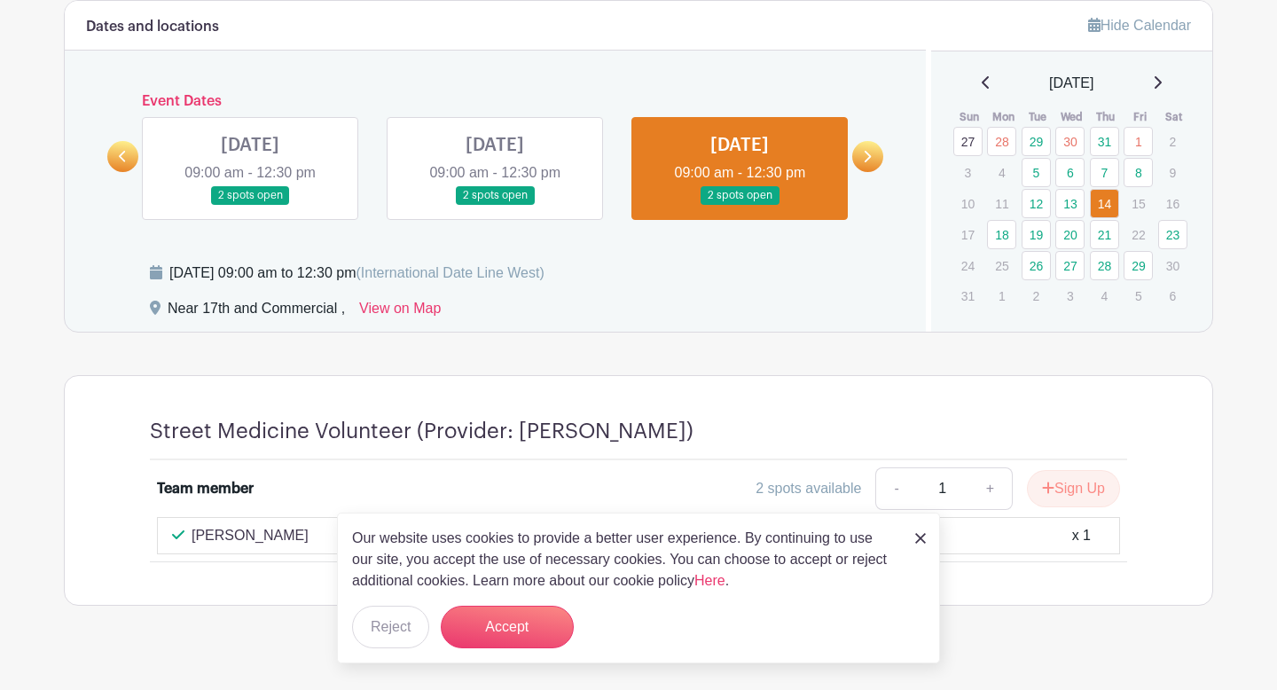
scroll to position [833, 0]
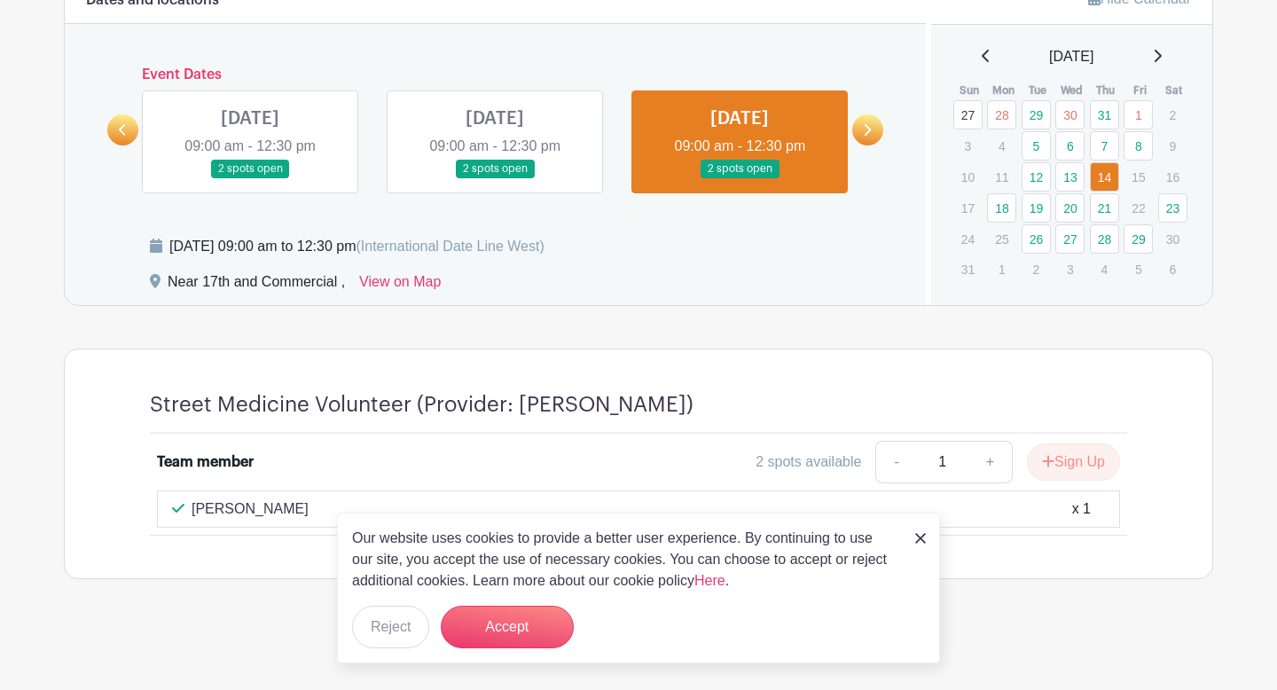
click at [917, 546] on link at bounding box center [920, 537] width 11 height 21
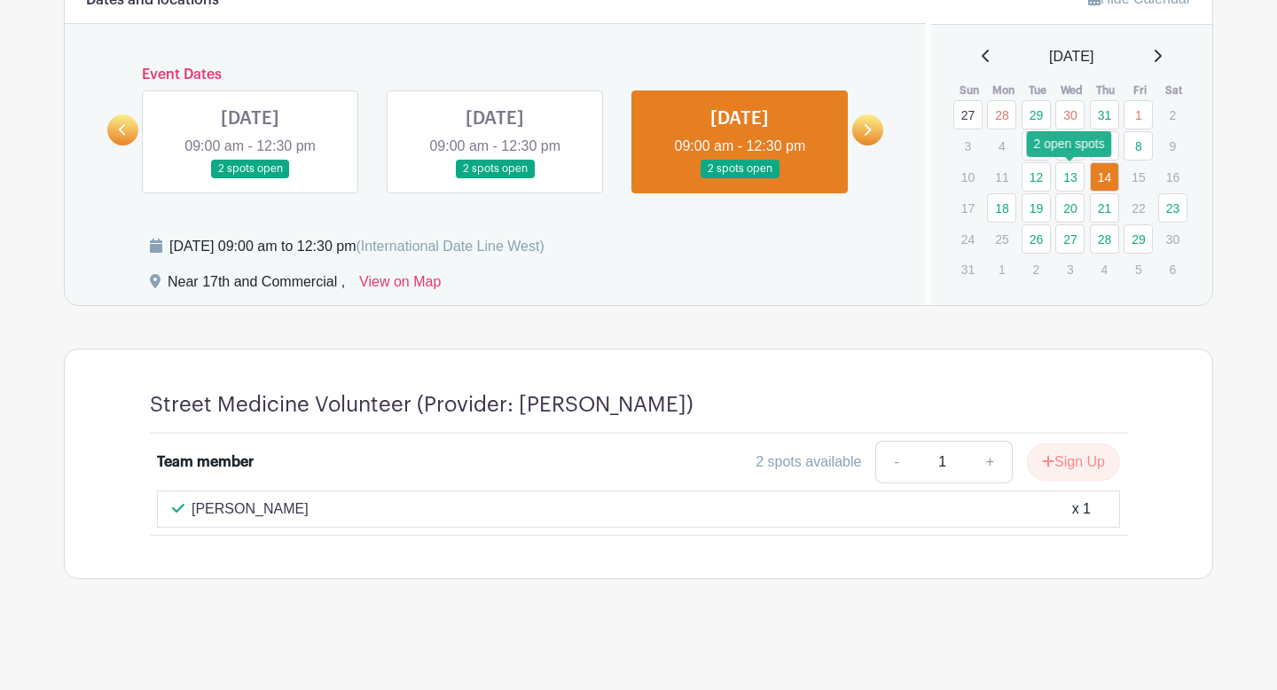
click at [1070, 180] on link "13" at bounding box center [1070, 176] width 29 height 29
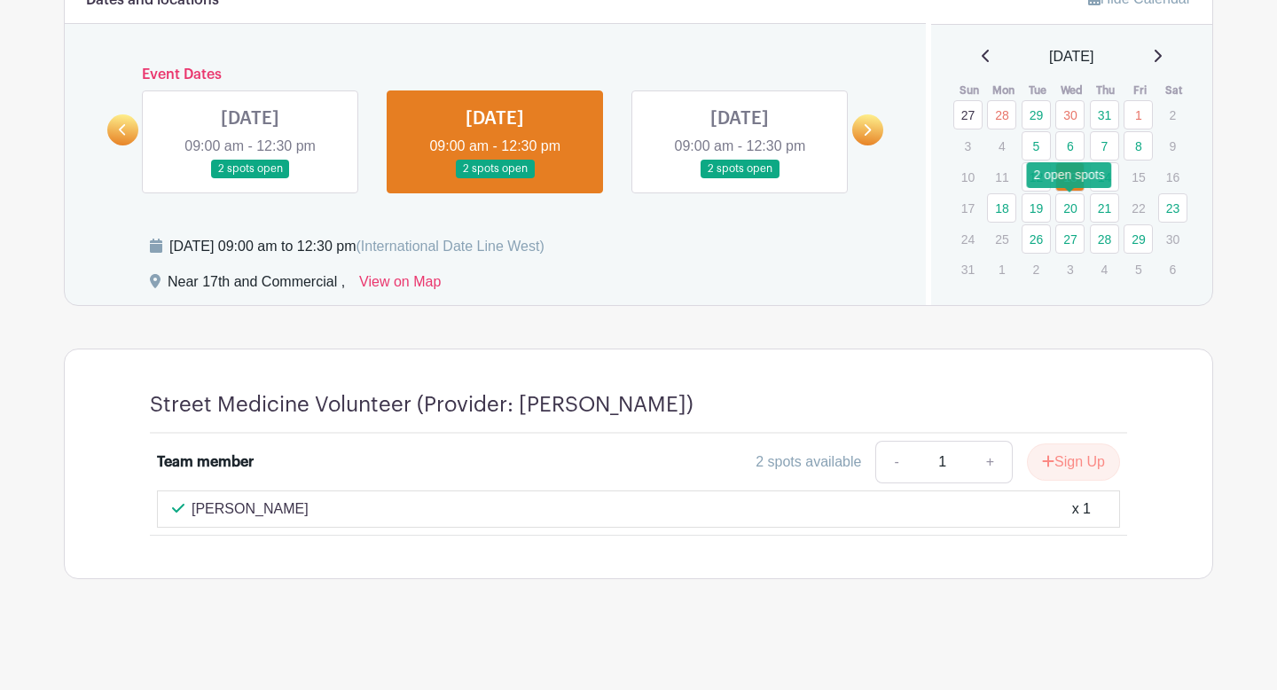
click at [1065, 217] on link "20" at bounding box center [1070, 207] width 29 height 29
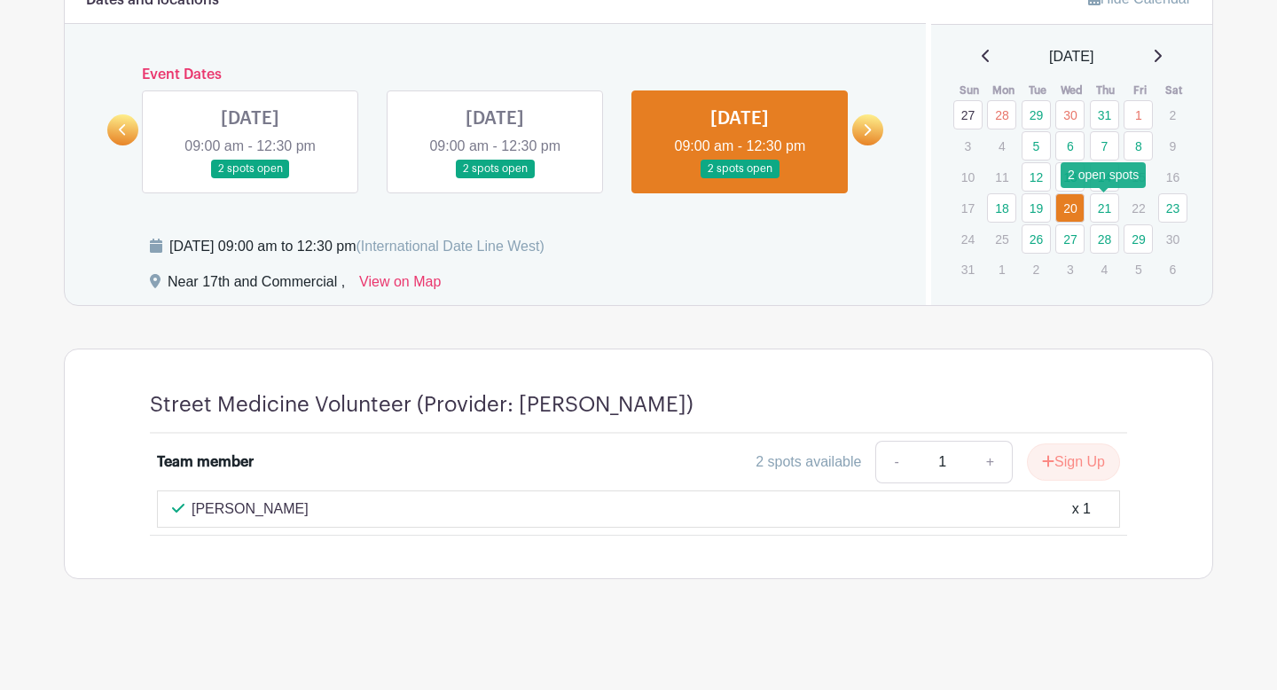
click at [1107, 207] on link "21" at bounding box center [1104, 207] width 29 height 29
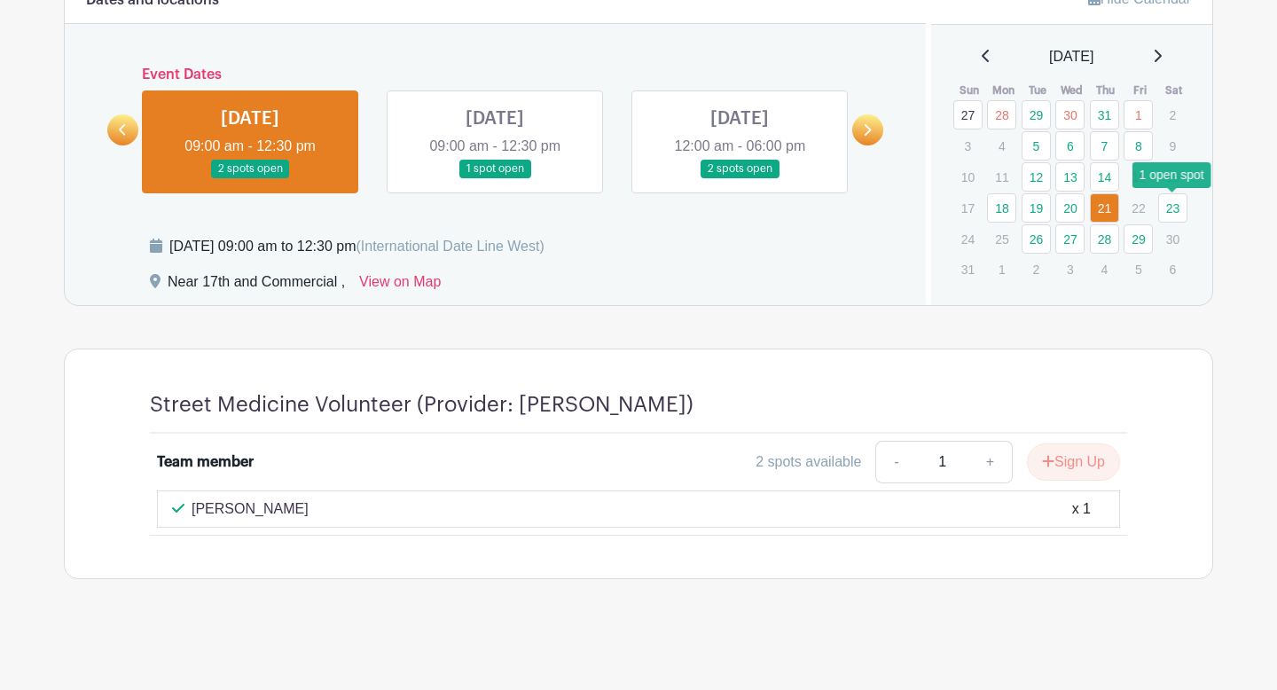
click at [1173, 212] on link "23" at bounding box center [1172, 207] width 29 height 29
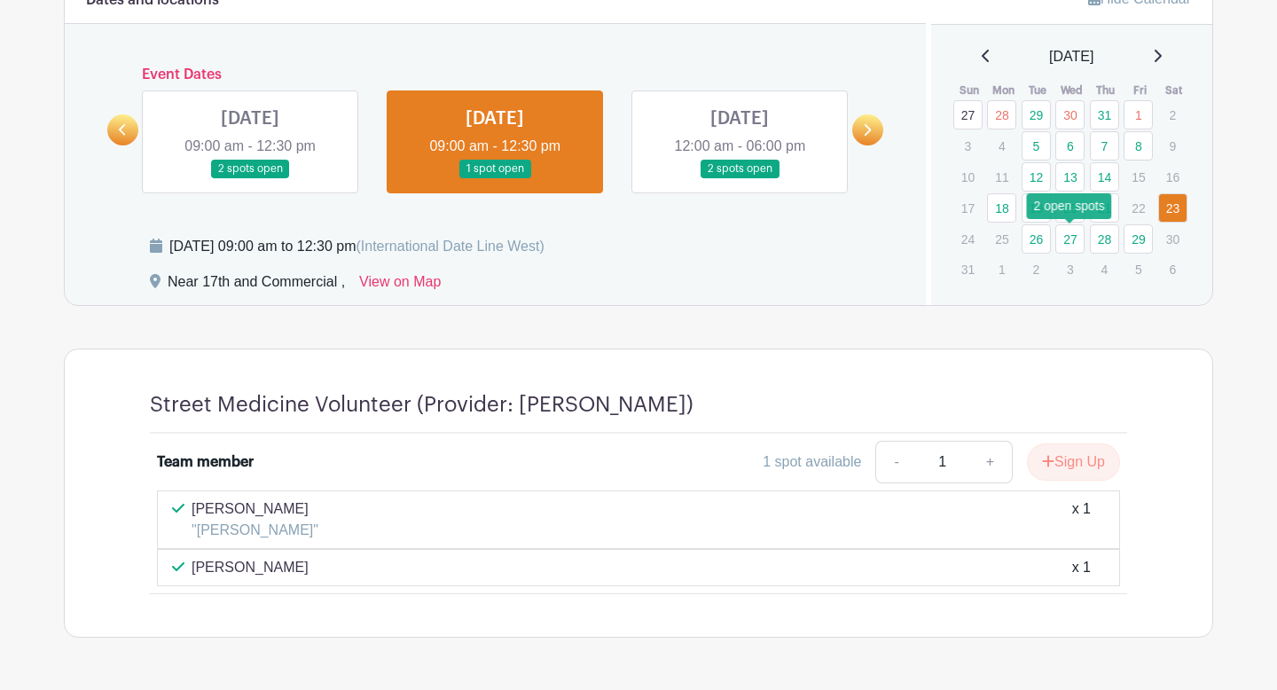
click at [1068, 246] on link "27" at bounding box center [1070, 238] width 29 height 29
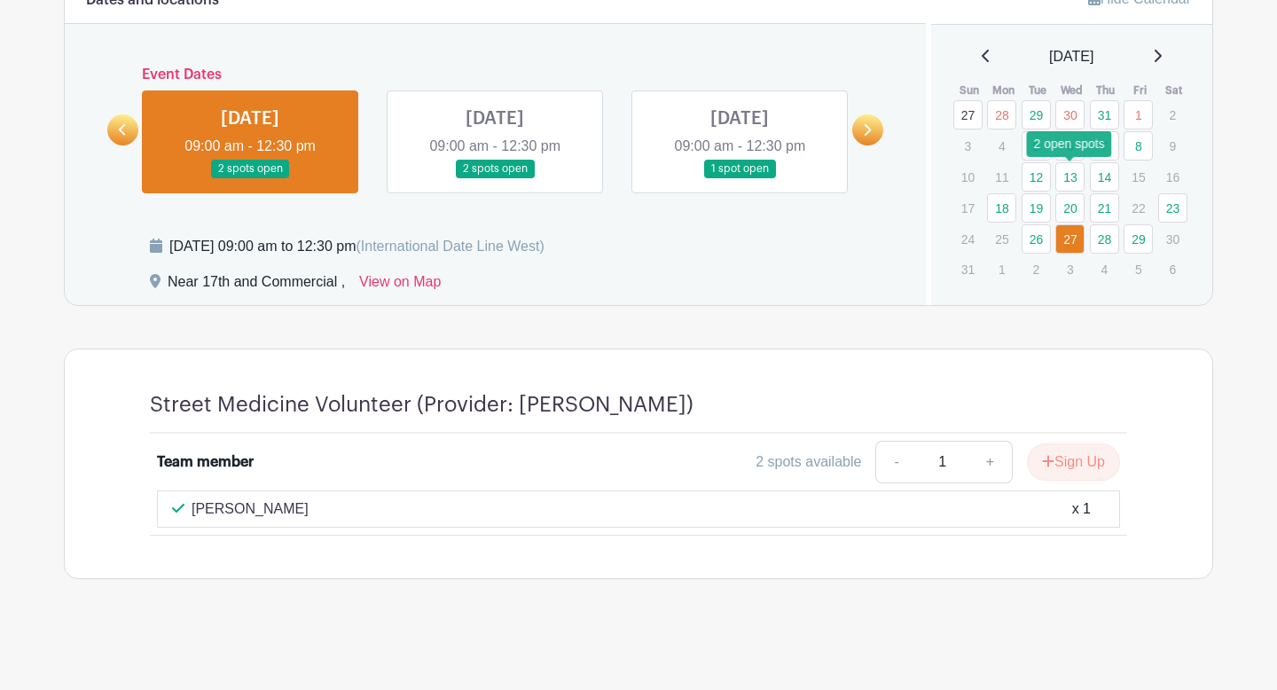
click at [1069, 179] on link "13" at bounding box center [1070, 176] width 29 height 29
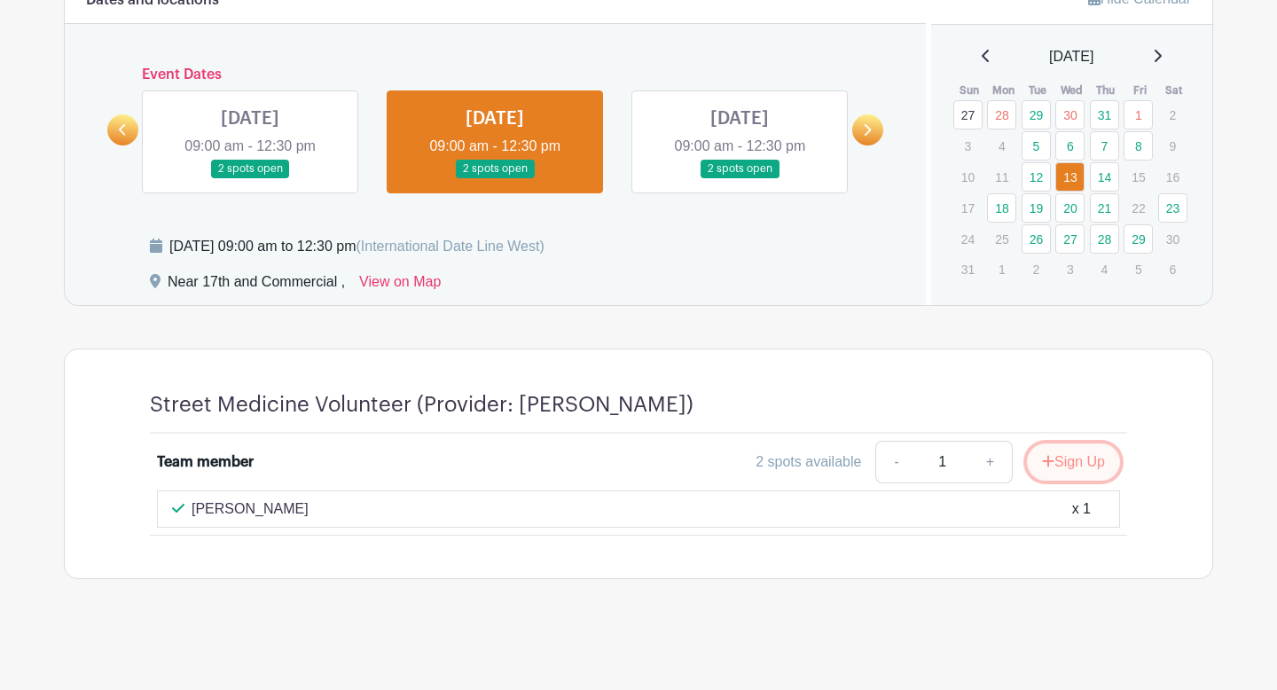
click at [1072, 467] on button "Sign Up" at bounding box center [1073, 461] width 93 height 37
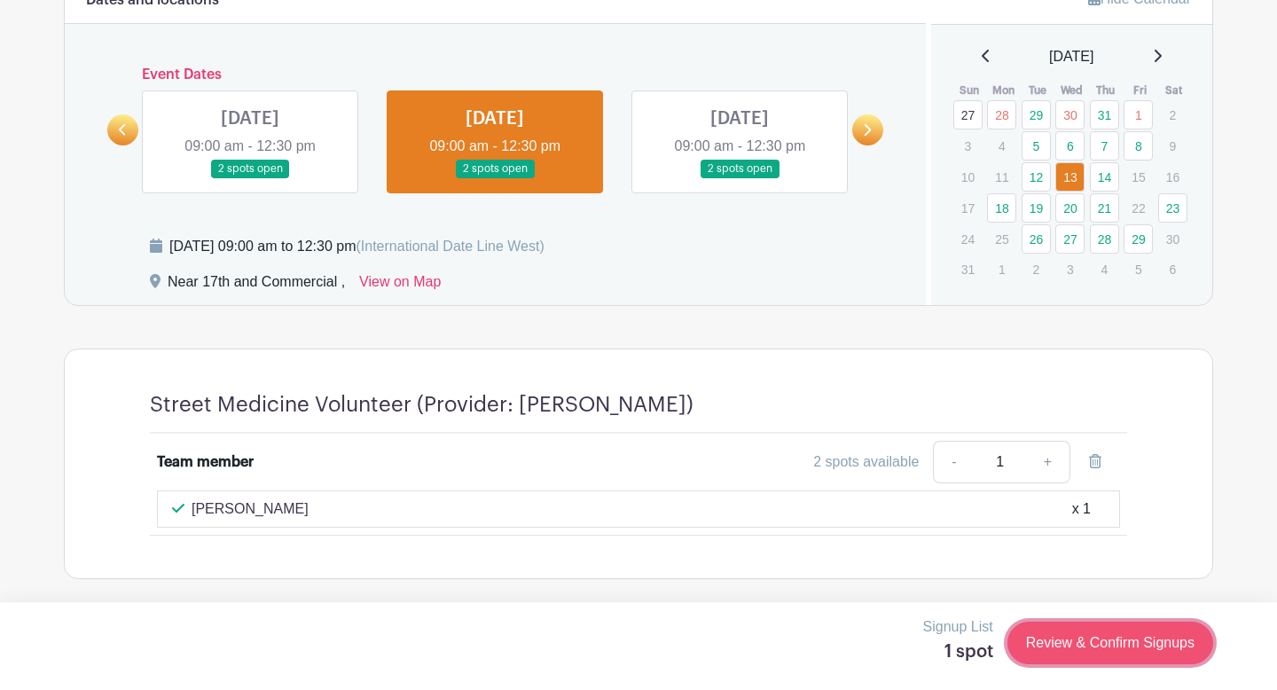
click at [1104, 645] on link "Review & Confirm Signups" at bounding box center [1111, 643] width 206 height 43
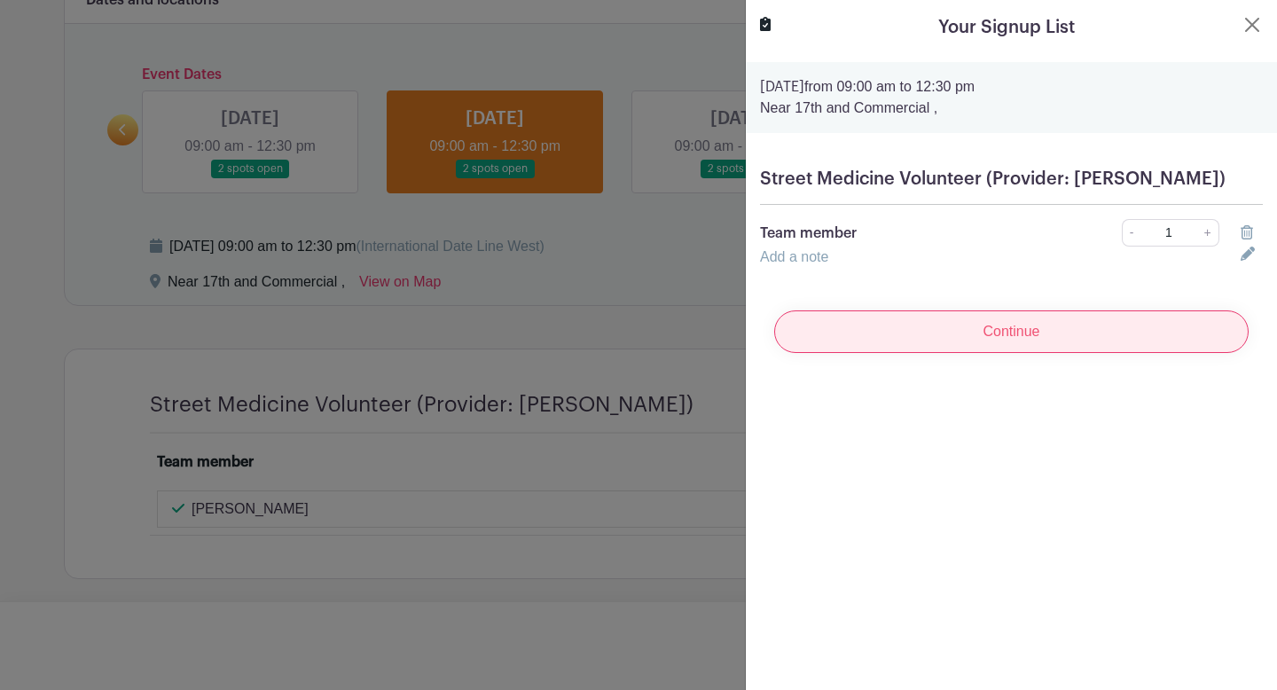
click at [1001, 349] on input "Continue" at bounding box center [1011, 331] width 475 height 43
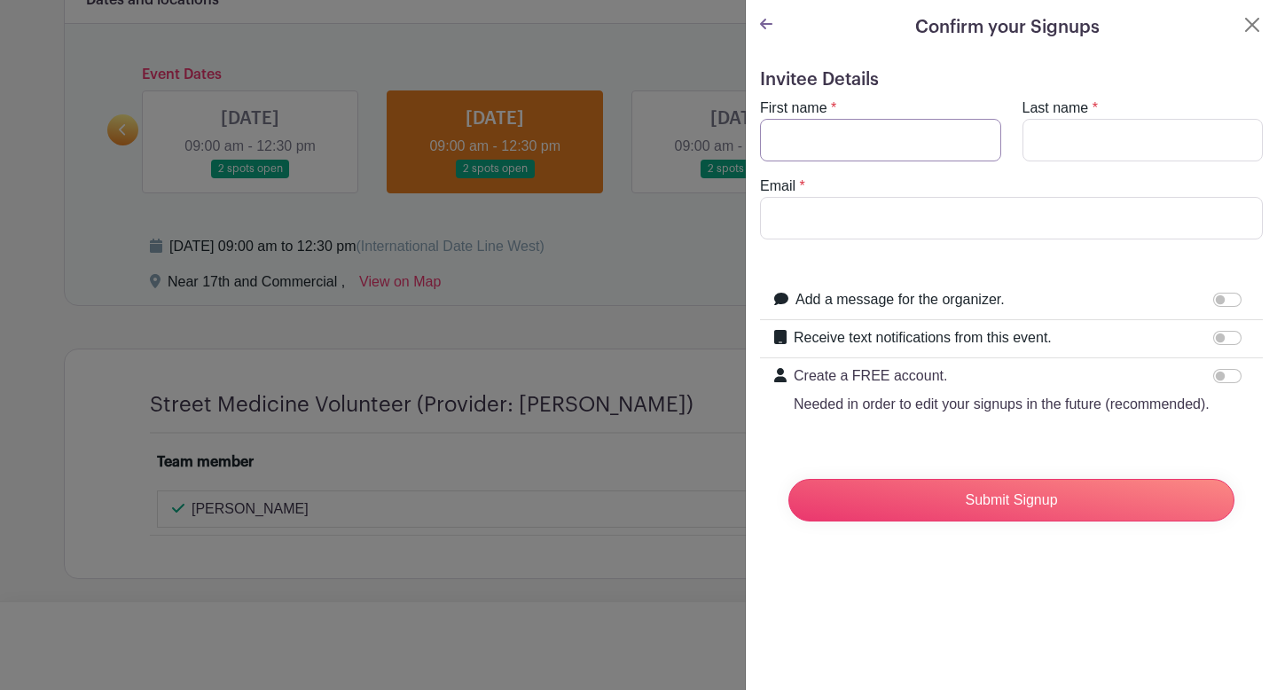
click at [857, 145] on input "First name" at bounding box center [880, 140] width 241 height 43
type input "[PERSON_NAME]"
click at [806, 216] on input "Email" at bounding box center [1011, 218] width 503 height 43
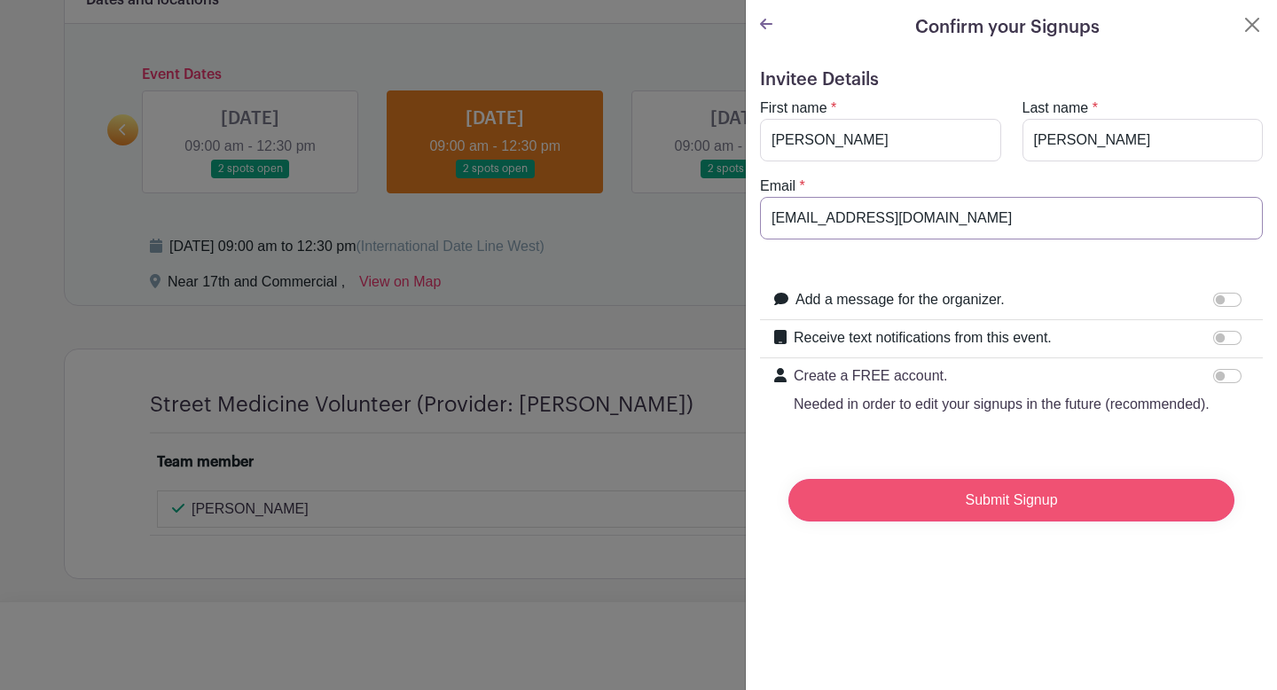
type input "[EMAIL_ADDRESS][DOMAIN_NAME]"
click at [977, 501] on input "Submit Signup" at bounding box center [1012, 500] width 446 height 43
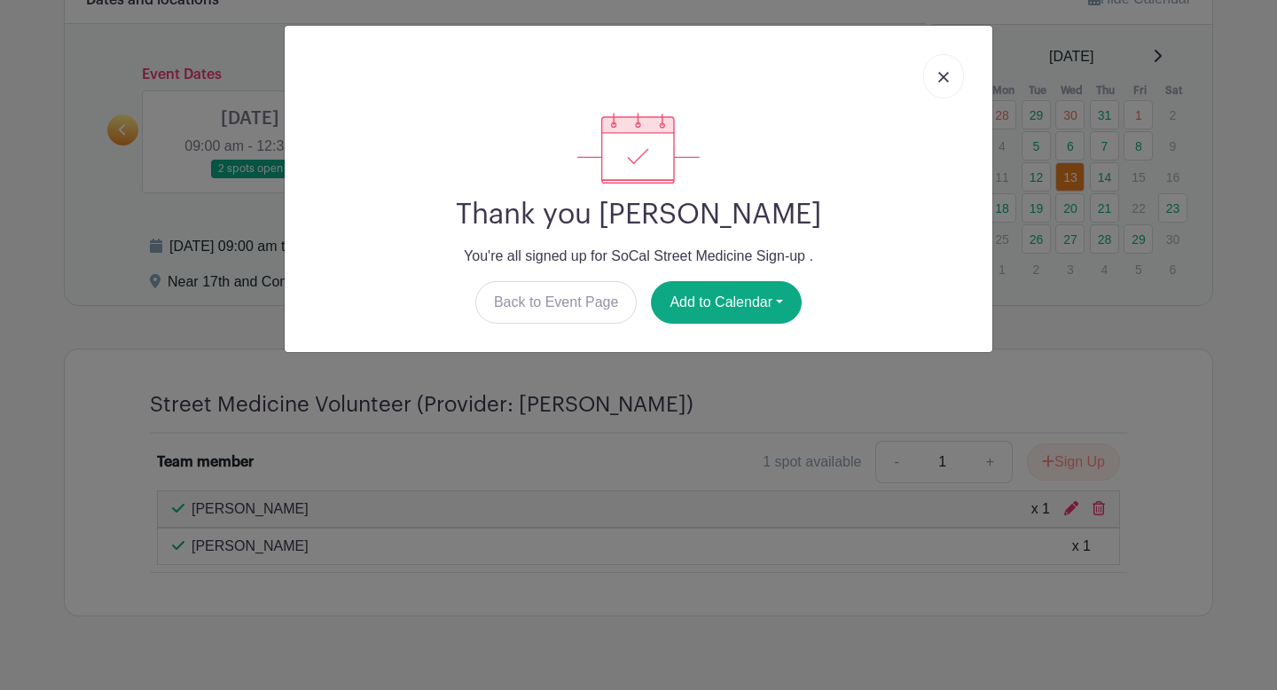
click at [949, 73] on link at bounding box center [943, 76] width 41 height 44
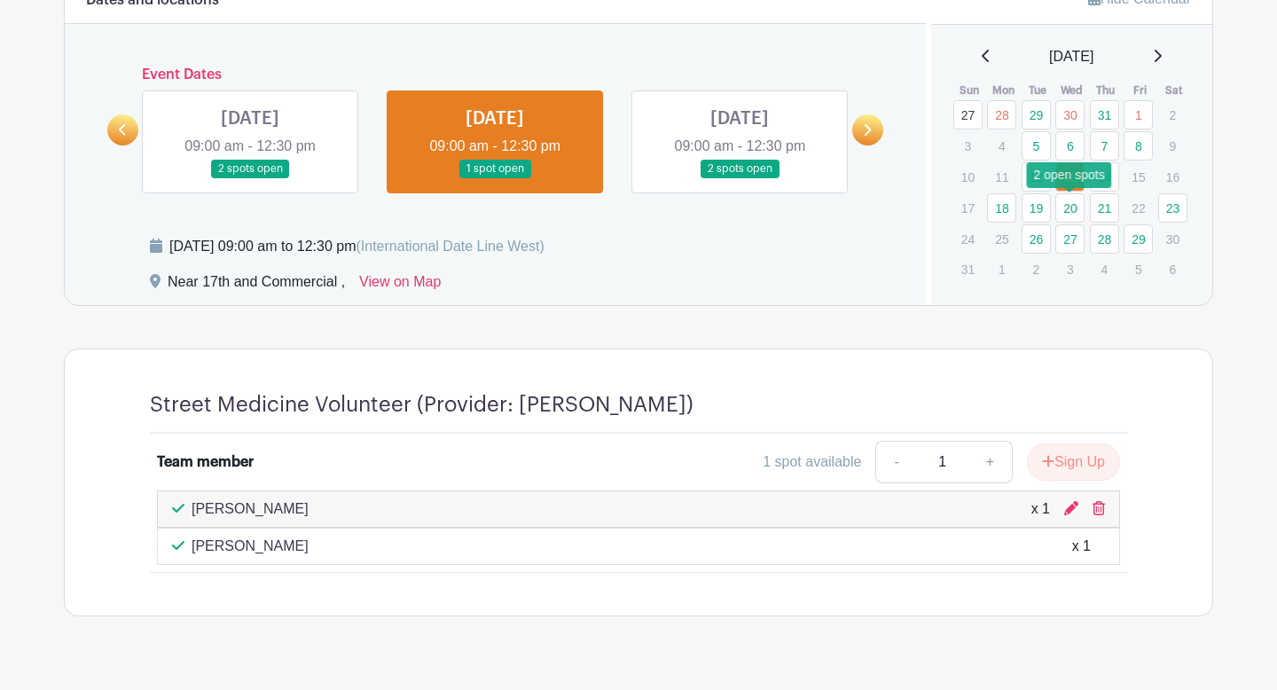
click at [1070, 207] on link "20" at bounding box center [1070, 207] width 29 height 29
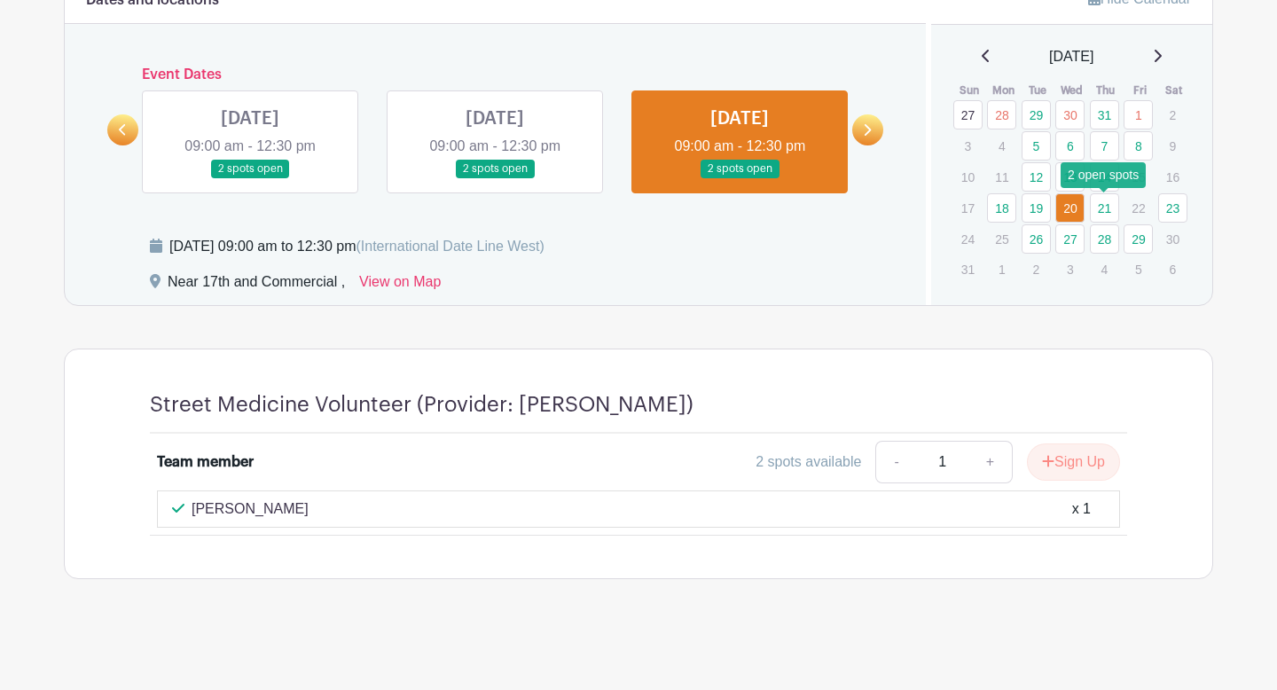
click at [1103, 213] on link "21" at bounding box center [1104, 207] width 29 height 29
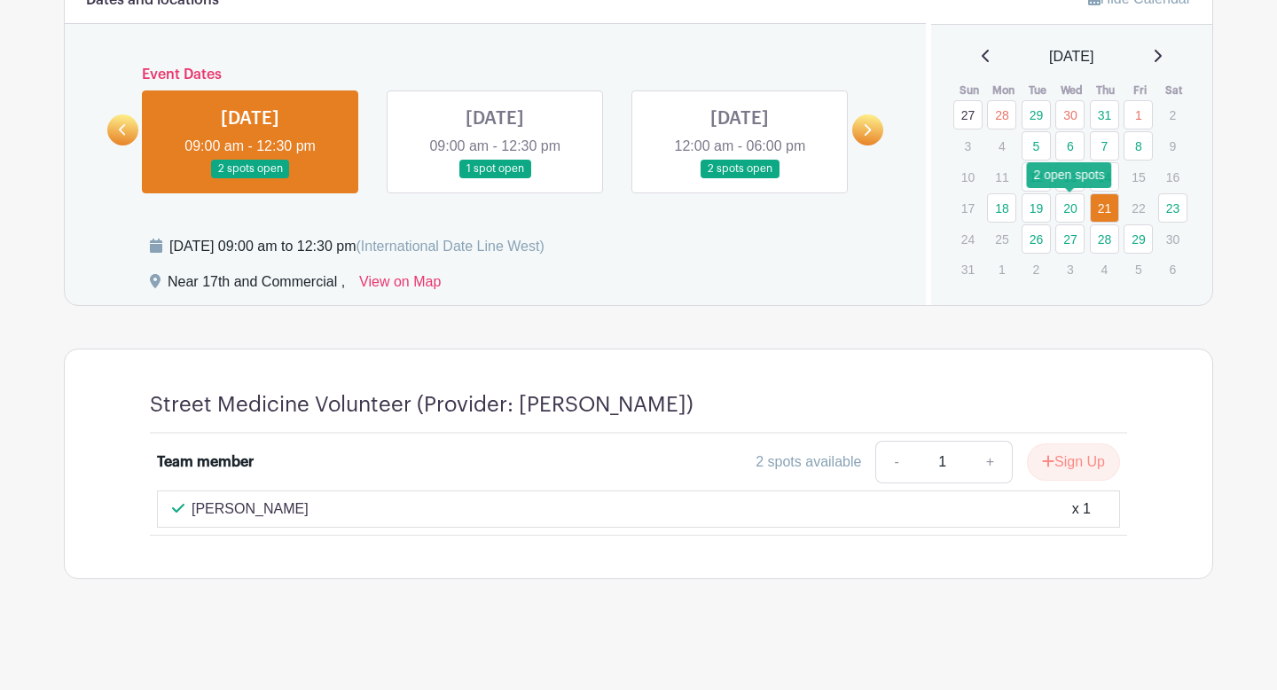
click at [1074, 214] on link "20" at bounding box center [1070, 207] width 29 height 29
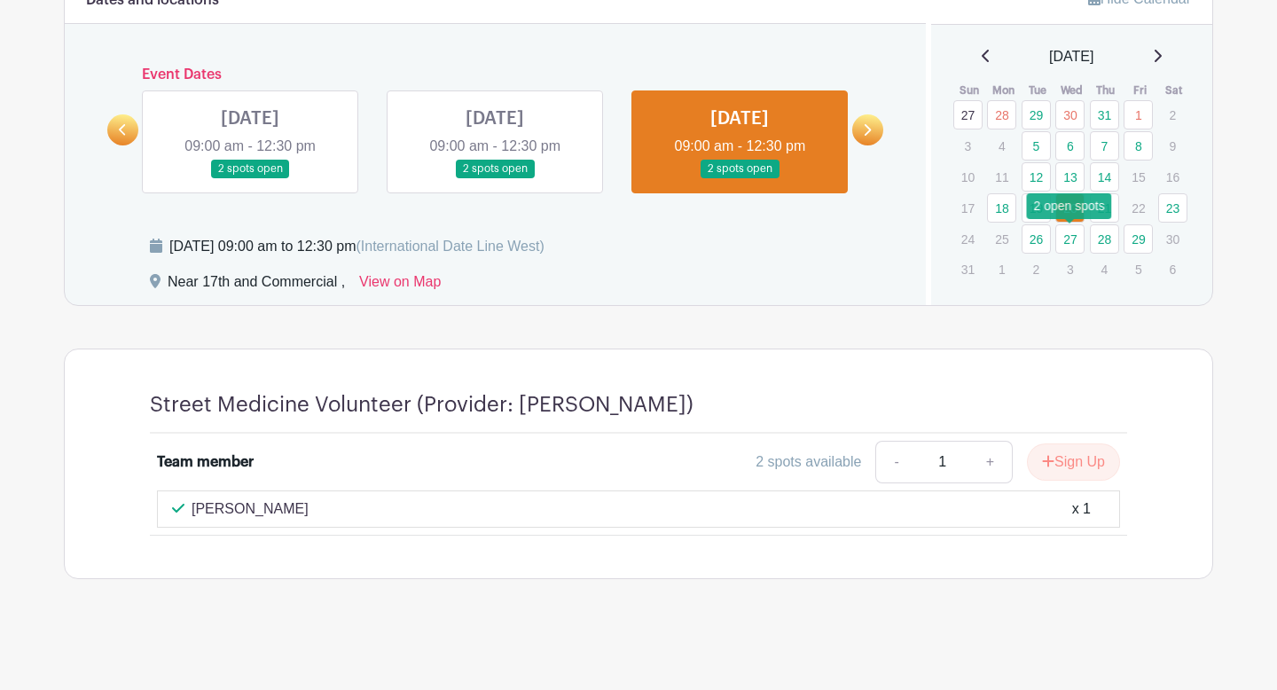
click at [1067, 240] on link "27" at bounding box center [1070, 238] width 29 height 29
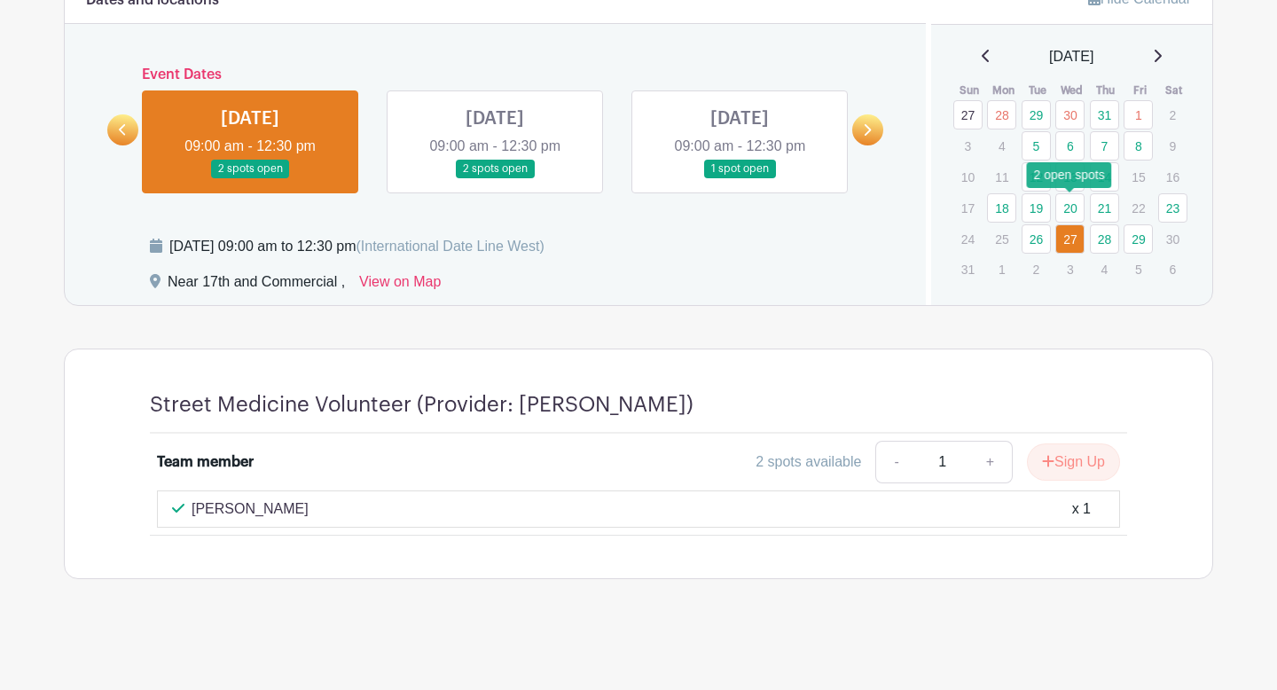
click at [1075, 209] on link "20" at bounding box center [1070, 207] width 29 height 29
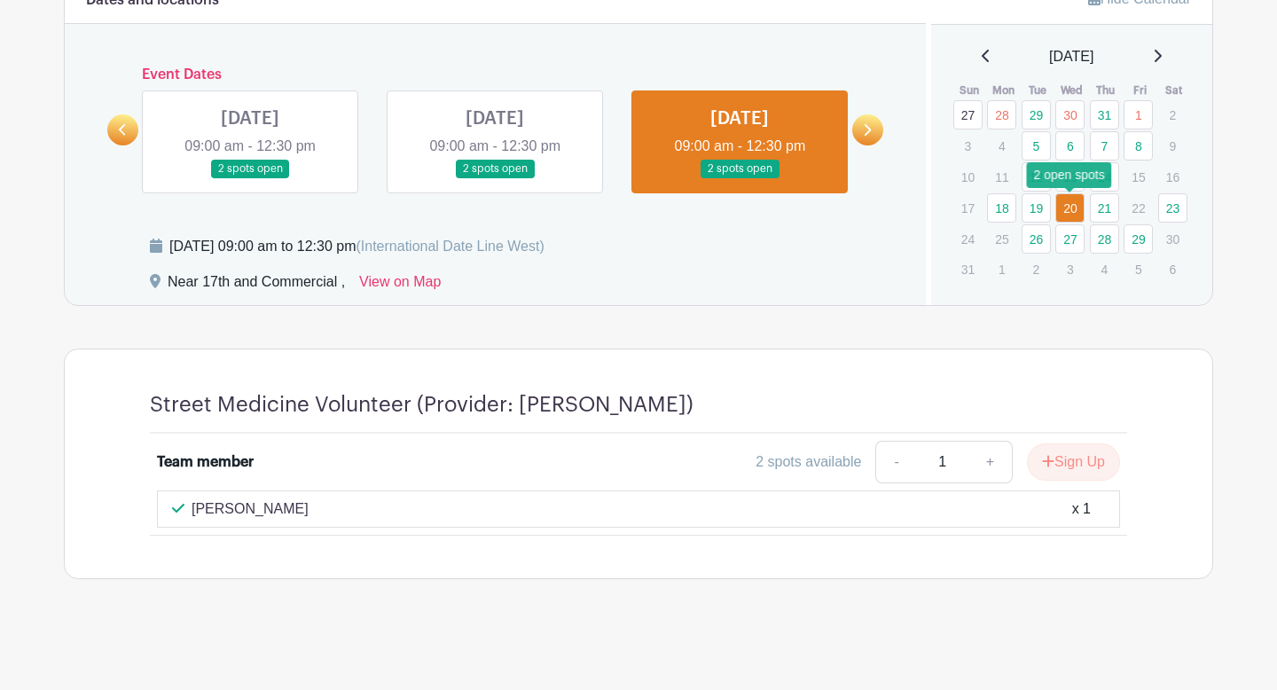
click at [1069, 208] on link "20" at bounding box center [1070, 207] width 29 height 29
click at [1044, 459] on icon "submit" at bounding box center [1049, 461] width 12 height 12
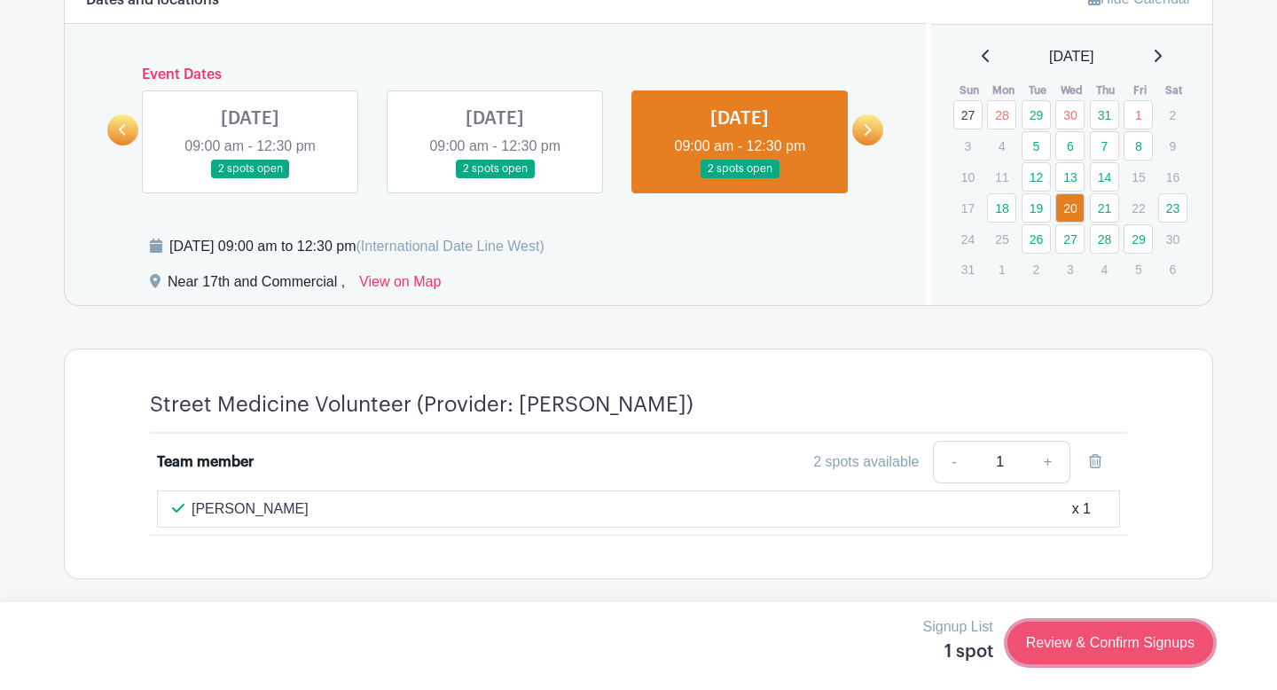
click at [1091, 643] on link "Review & Confirm Signups" at bounding box center [1111, 643] width 206 height 43
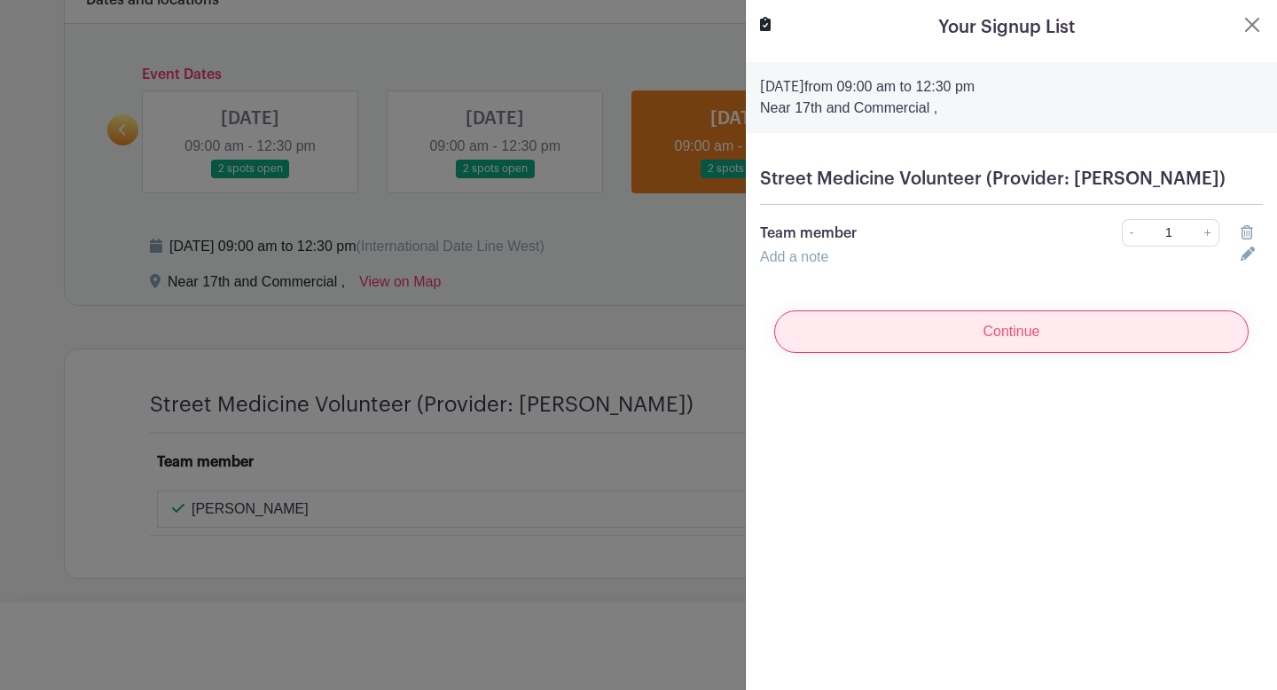
click at [1018, 343] on input "Continue" at bounding box center [1011, 331] width 475 height 43
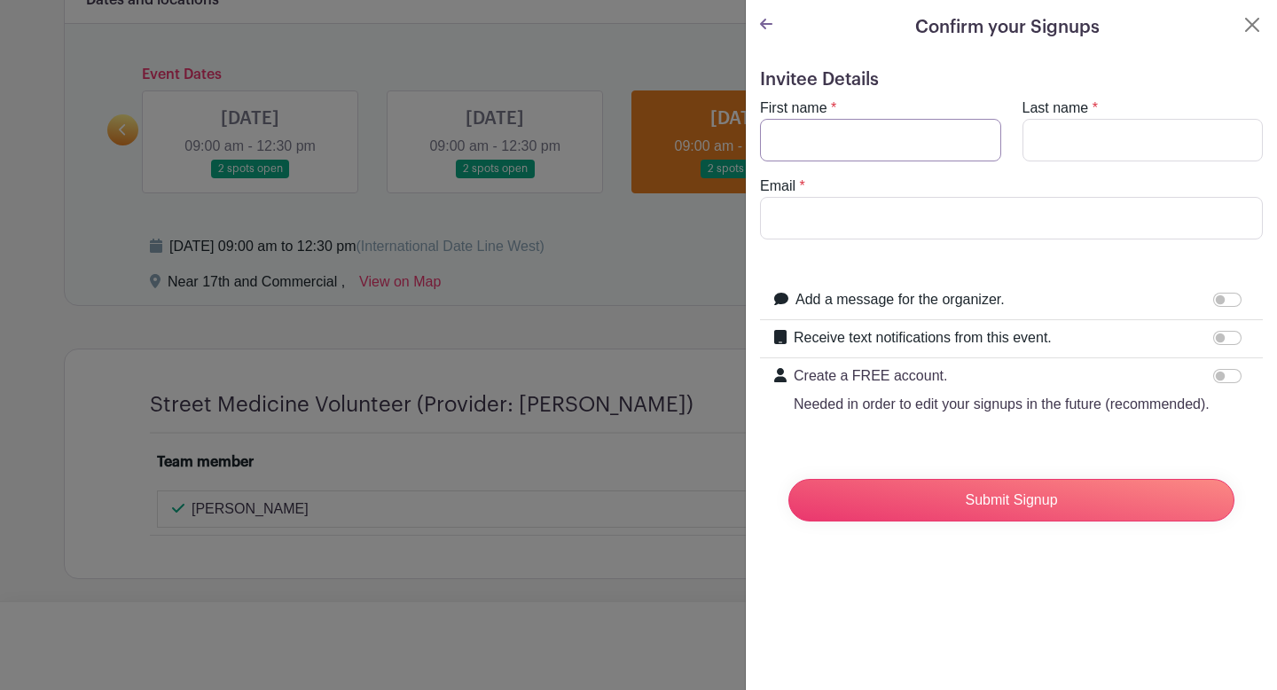
click at [863, 148] on input "First name" at bounding box center [880, 140] width 241 height 43
type input "[PERSON_NAME]"
click at [1029, 141] on input "Last name" at bounding box center [1143, 140] width 241 height 43
type input "[PERSON_NAME]"
click at [1064, 218] on input "Email" at bounding box center [1011, 218] width 503 height 43
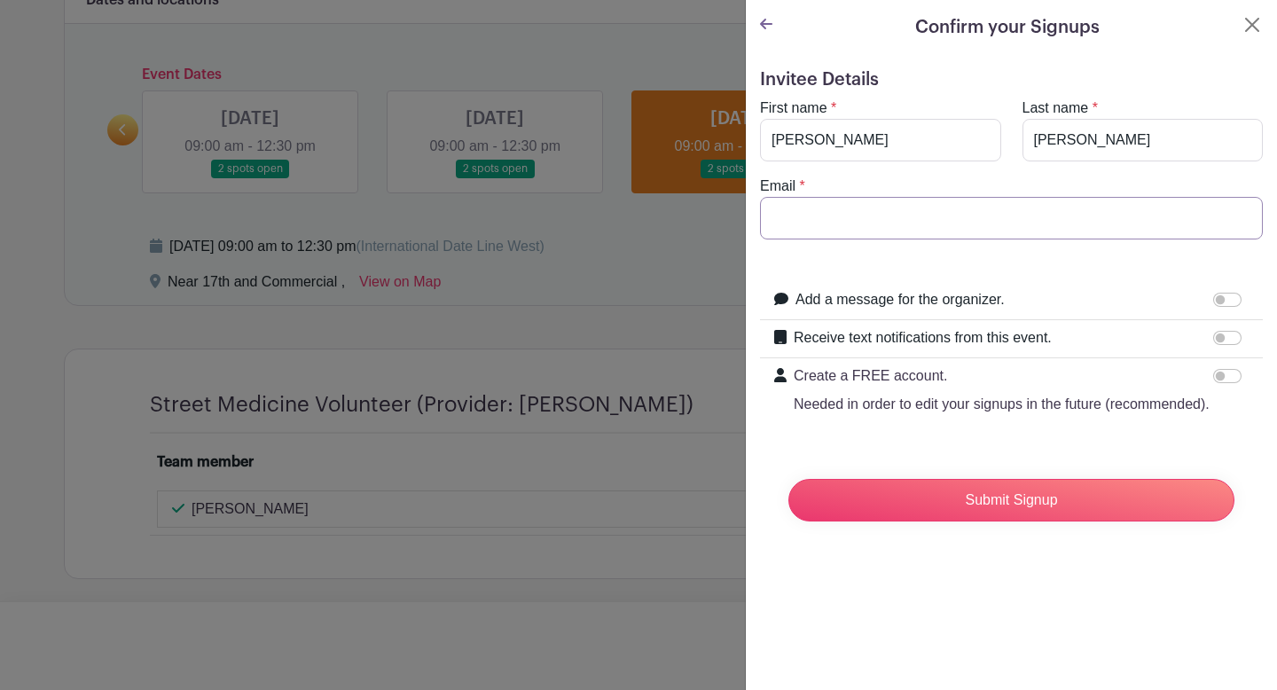
type input "[EMAIL_ADDRESS][DOMAIN_NAME]"
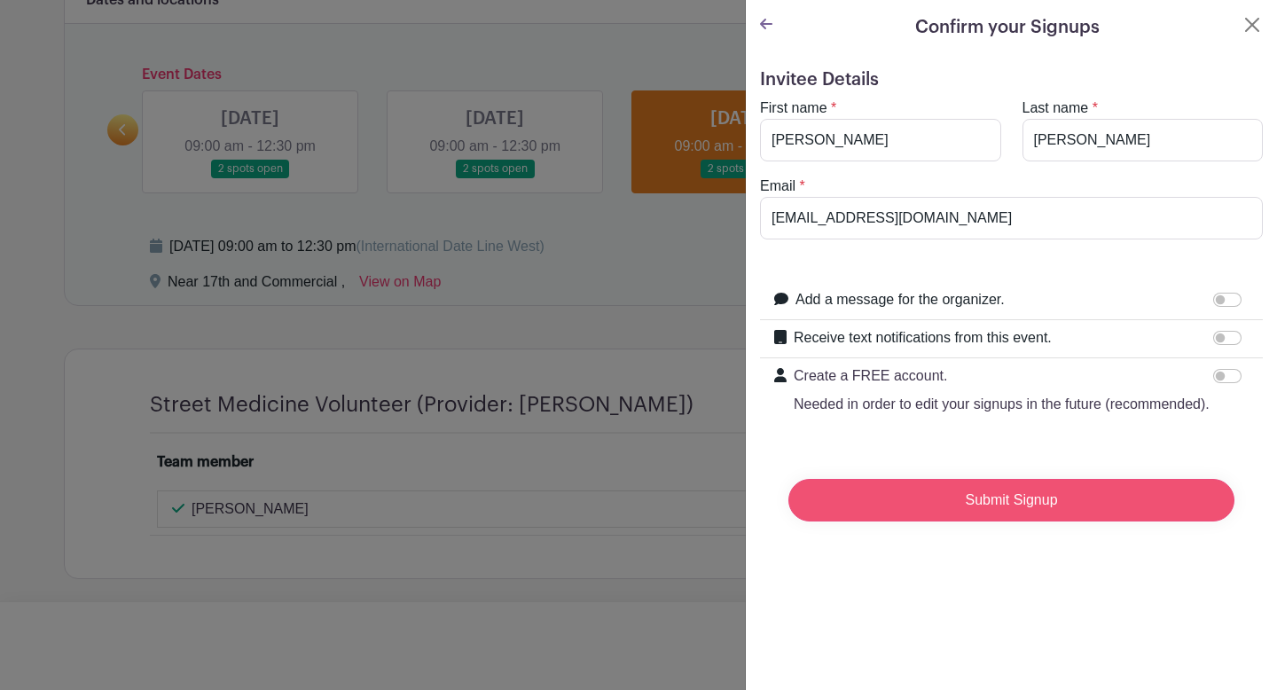
click at [973, 498] on input "Submit Signup" at bounding box center [1012, 500] width 446 height 43
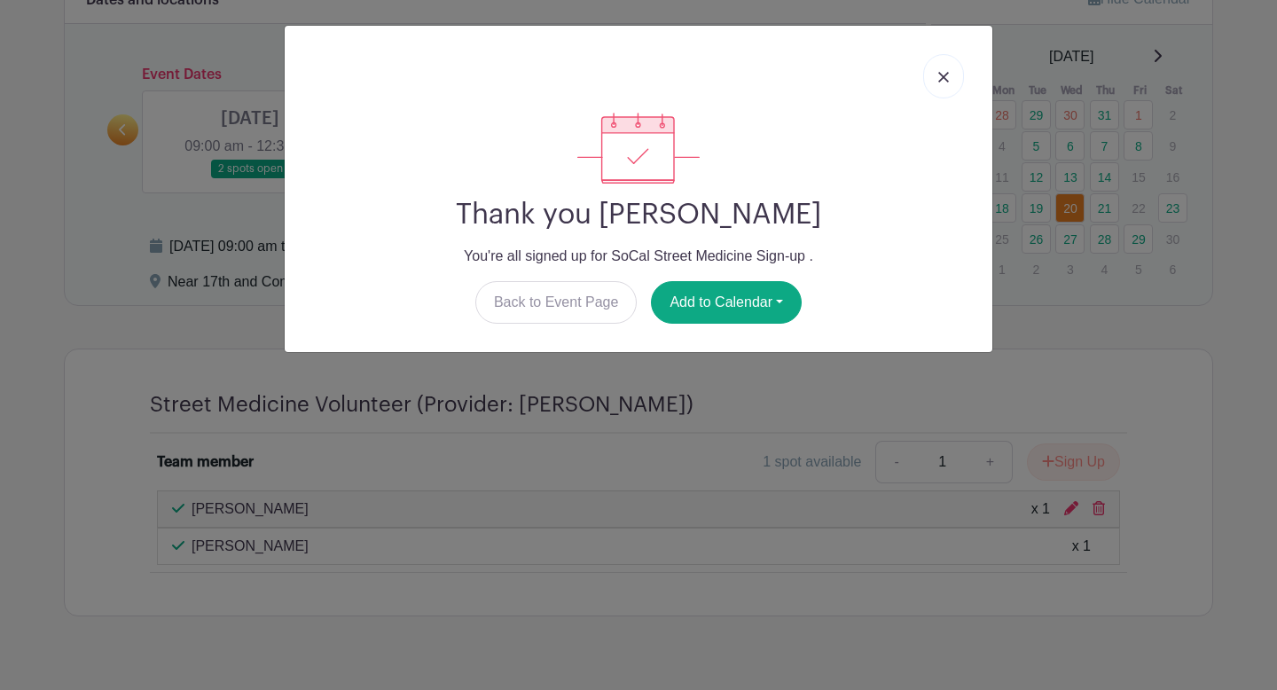
click at [955, 82] on link at bounding box center [943, 76] width 41 height 44
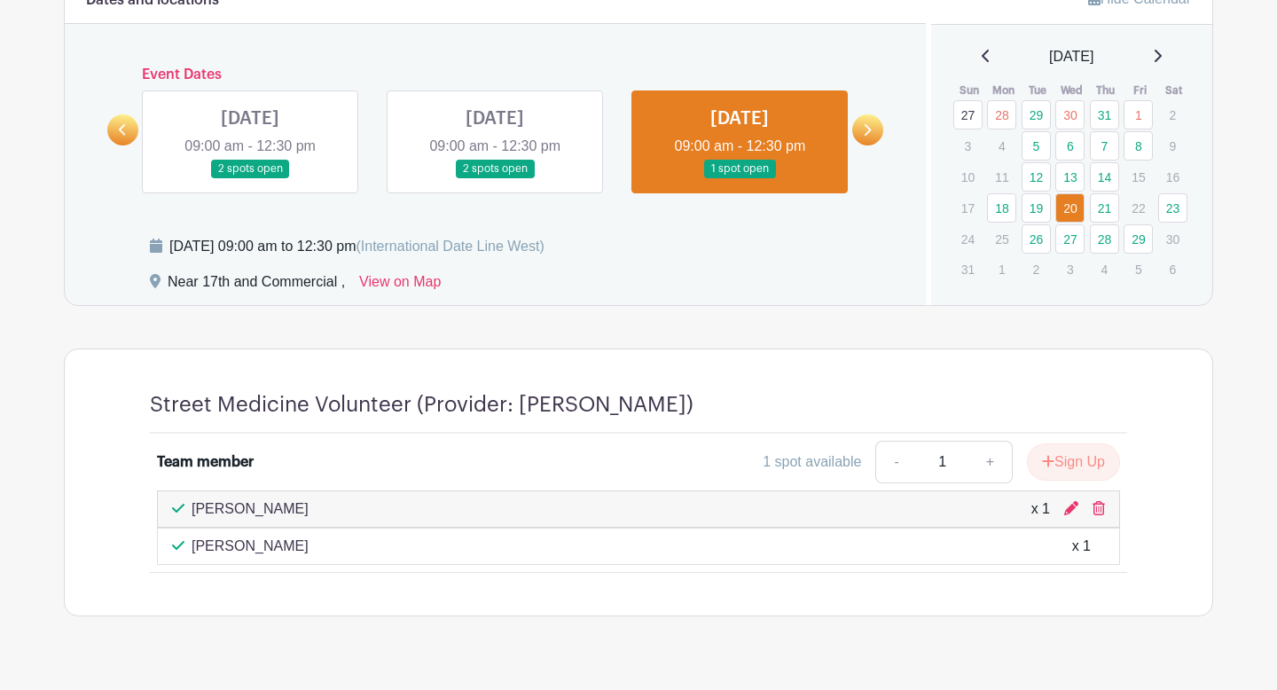
click at [836, 361] on div "Street Medicine Volunteer (Provider: [PERSON_NAME]) Team member 1 spot availabl…" at bounding box center [638, 482] width 1063 height 266
click at [1004, 208] on link "18" at bounding box center [1001, 207] width 29 height 29
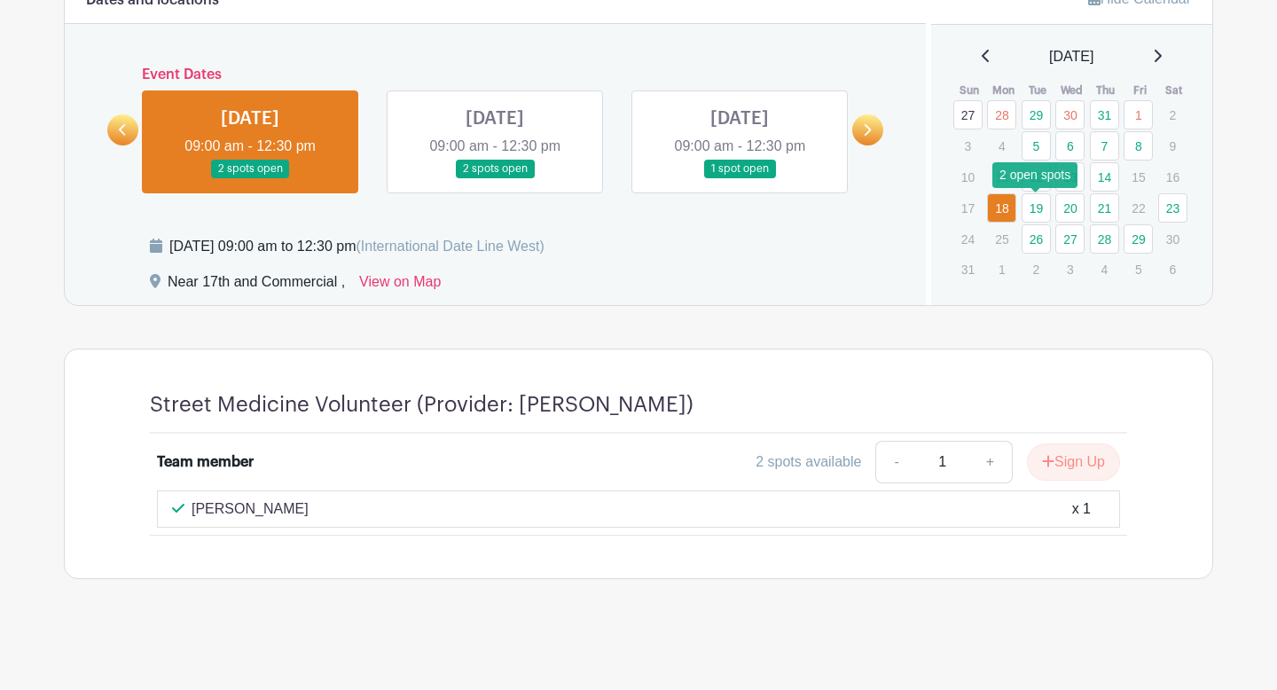
click at [1040, 213] on link "19" at bounding box center [1036, 207] width 29 height 29
